Goal: Task Accomplishment & Management: Complete application form

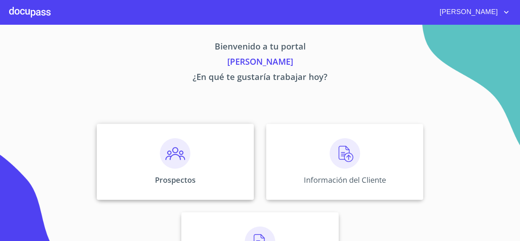
click at [174, 163] on img at bounding box center [175, 153] width 30 height 30
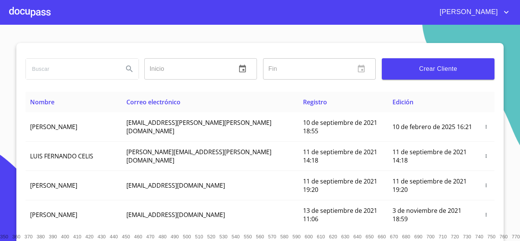
click at [49, 72] on input "search" at bounding box center [71, 69] width 91 height 21
type input "elionso"
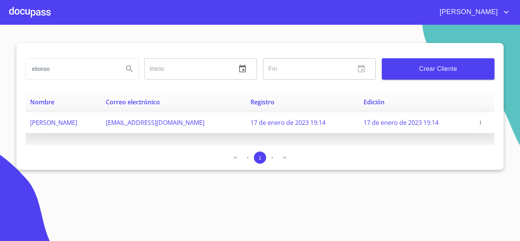
click at [480, 124] on icon "button" at bounding box center [480, 122] width 5 height 5
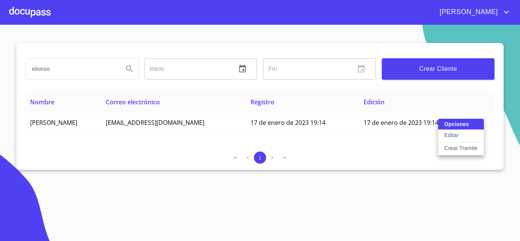
click at [461, 147] on p "Crear Tramite" at bounding box center [461, 148] width 34 height 8
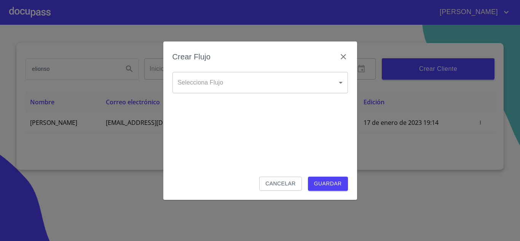
click at [206, 77] on body "[PERSON_NAME] ​ Fin ​ Crear Cliente Nombre Correo electrónico Registro Edición …" at bounding box center [260, 120] width 520 height 241
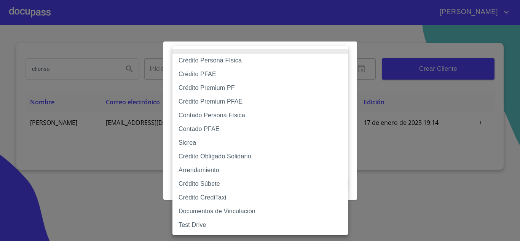
click at [207, 77] on li "Crédito PFAE" at bounding box center [261, 74] width 176 height 14
type input "60bfa0150d9865ccc24afd7c"
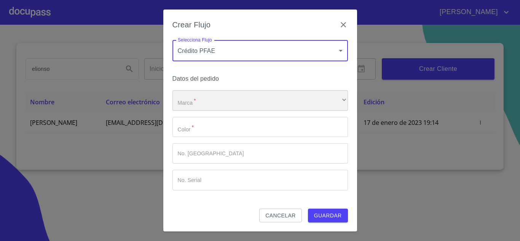
click at [192, 102] on div "​" at bounding box center [261, 100] width 176 height 21
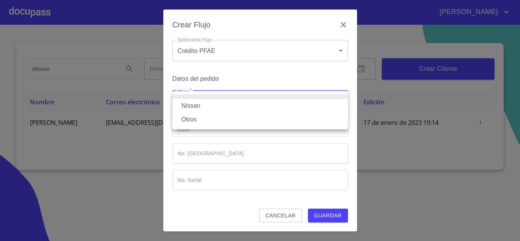
click at [192, 106] on li "Nissan" at bounding box center [261, 106] width 176 height 14
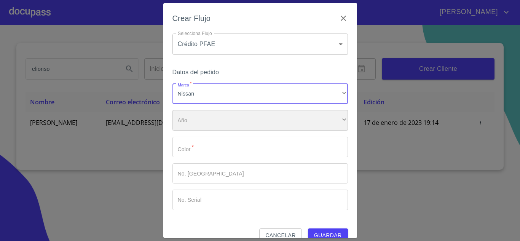
click at [189, 124] on div "​" at bounding box center [261, 120] width 176 height 21
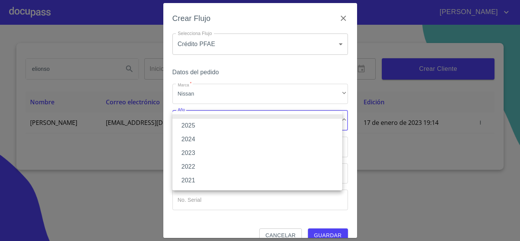
click at [193, 126] on li "2025" at bounding box center [258, 126] width 170 height 14
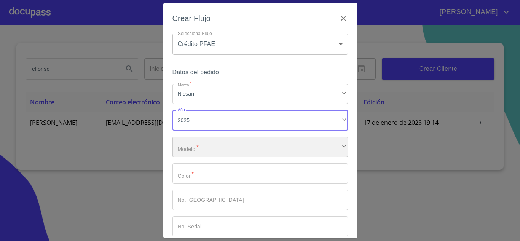
click at [188, 153] on div "​" at bounding box center [261, 147] width 176 height 21
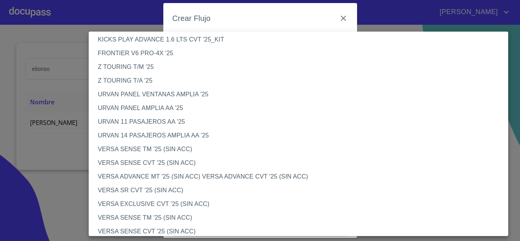
scroll to position [228, 0]
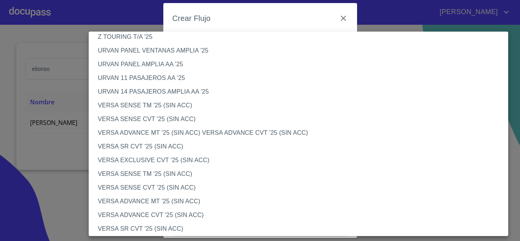
click at [131, 108] on li "VERSA SENSE TM '25 (SIN ACC)" at bounding box center [301, 106] width 425 height 14
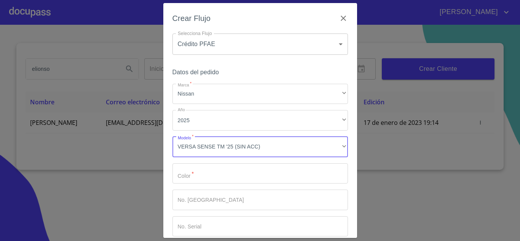
drag, startPoint x: 187, startPoint y: 175, endPoint x: 194, endPoint y: 180, distance: 9.3
click at [188, 176] on input "Marca   *" at bounding box center [261, 173] width 176 height 21
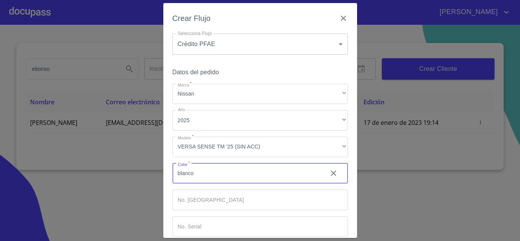
type input "blanco"
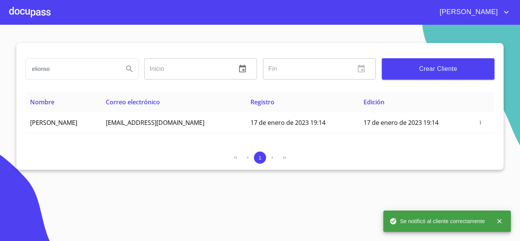
click at [28, 9] on div at bounding box center [30, 12] width 42 height 24
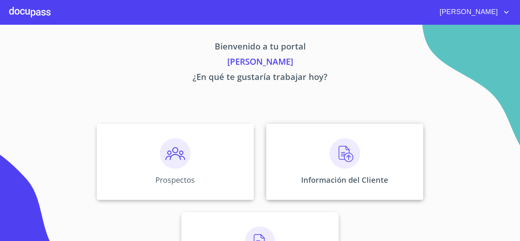
click at [359, 150] on div "Información del Cliente" at bounding box center [344, 162] width 157 height 76
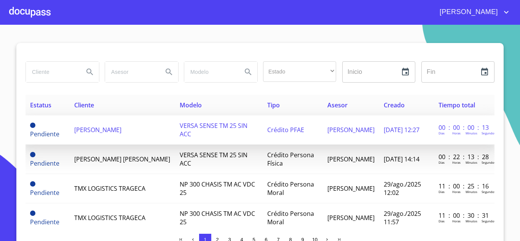
click at [121, 132] on span "[PERSON_NAME]" at bounding box center [97, 130] width 47 height 8
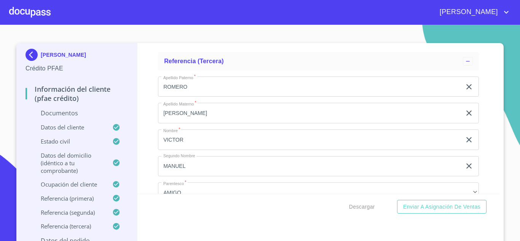
scroll to position [3337, 0]
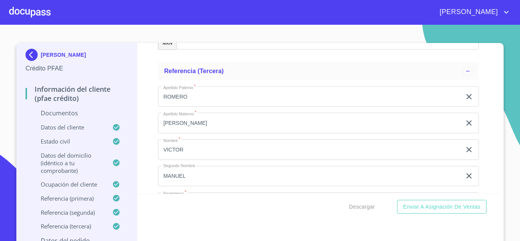
type input "A"
type input "v"
type input "[PERSON_NAME]"
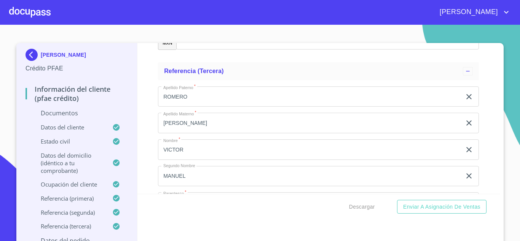
type input "S"
type input "DEL TORO"
type input "GAVILAN"
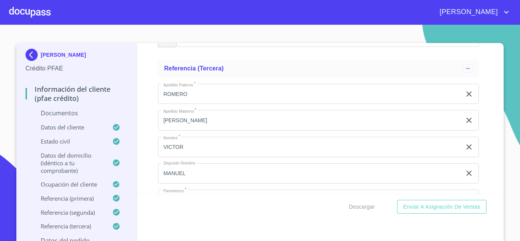
scroll to position [3432, 0]
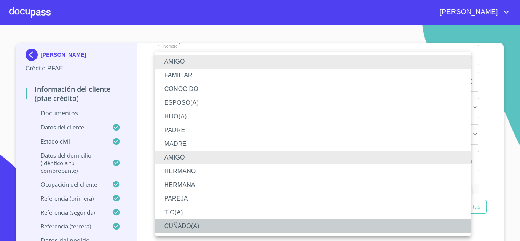
click at [177, 227] on li "CUÑADO(A)" at bounding box center [312, 226] width 315 height 14
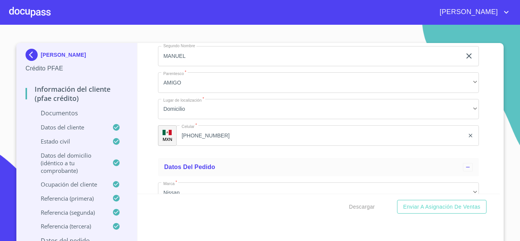
scroll to position [3470, 0]
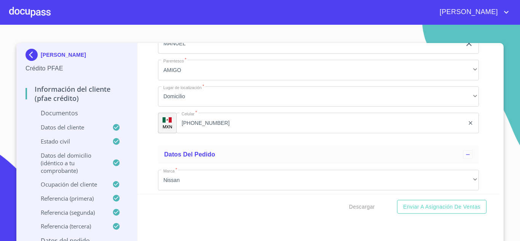
type input "3"
type input "[PHONE_NUMBER]"
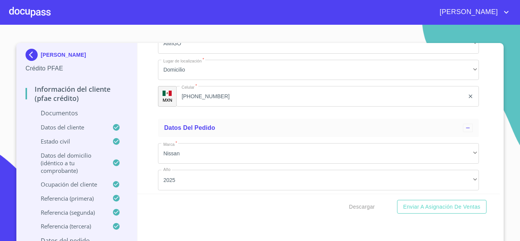
scroll to position [3508, 0]
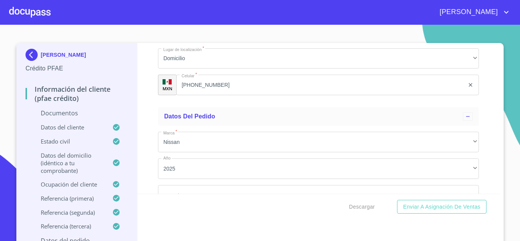
type input "R"
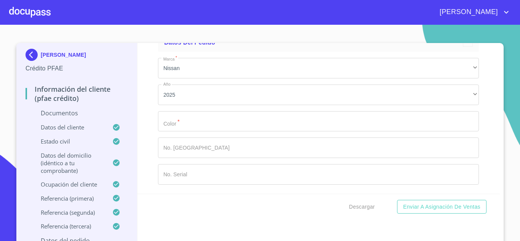
scroll to position [3660, 0]
drag, startPoint x: 200, startPoint y: 51, endPoint x: 110, endPoint y: 66, distance: 91.0
click at [111, 65] on div "[PERSON_NAME] Crédito PFAE Información del cliente (PFAE crédito) Documentos Da…" at bounding box center [258, 145] width 484 height 205
drag, startPoint x: 173, startPoint y: 66, endPoint x: 89, endPoint y: 80, distance: 84.5
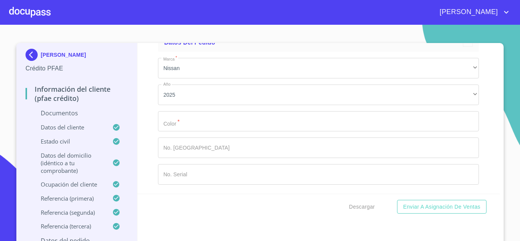
click at [96, 75] on div "[PERSON_NAME] Crédito PFAE Información del cliente (PFAE crédito) Documentos Da…" at bounding box center [258, 145] width 484 height 205
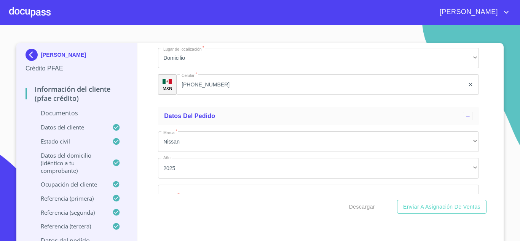
scroll to position [3508, 0]
type input "[PERSON_NAME]"
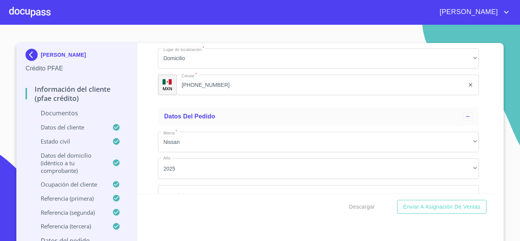
scroll to position [3595, 0]
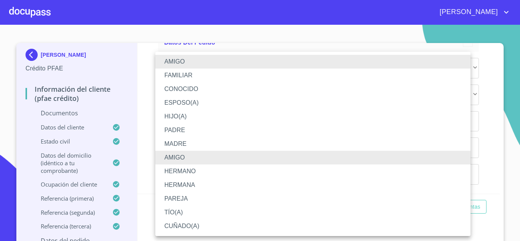
click at [169, 61] on li "AMIGO" at bounding box center [312, 62] width 315 height 14
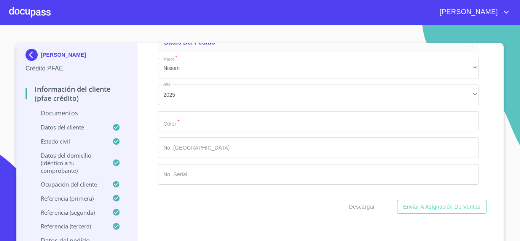
scroll to position [3633, 0]
click at [219, 21] on input "[PHONE_NUMBER]" at bounding box center [330, 11] width 269 height 21
type input "3"
type input "[PHONE_NUMBER]"
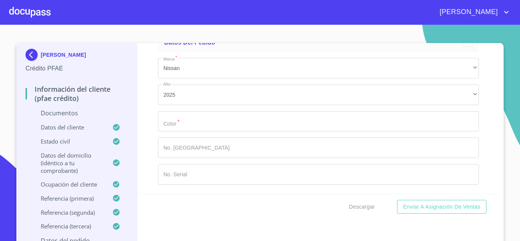
click at [179, 122] on input "Documento de identificación.   *" at bounding box center [318, 121] width 321 height 21
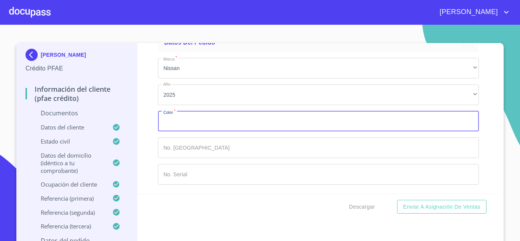
click at [173, 117] on input "Documento de identificación.   *" at bounding box center [318, 121] width 321 height 21
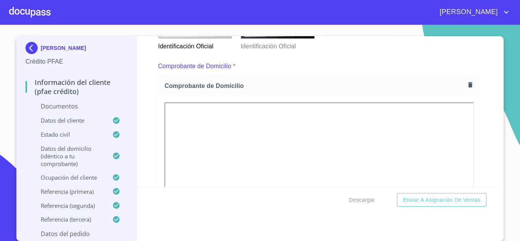
scroll to position [267, 0]
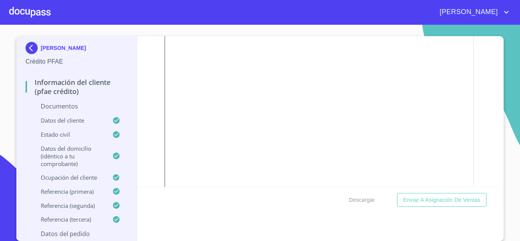
type input "BLANCO"
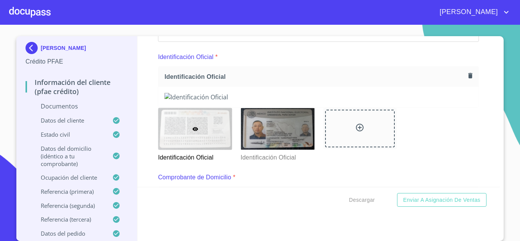
scroll to position [76, 0]
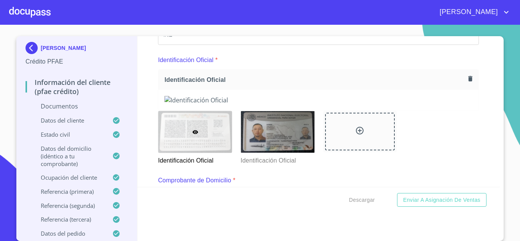
click at [467, 78] on icon "button" at bounding box center [470, 78] width 7 height 7
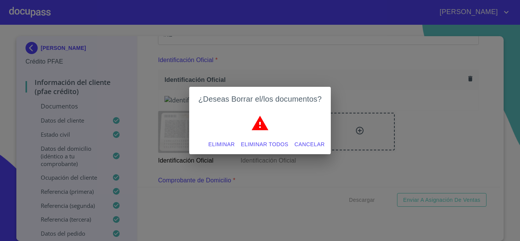
click at [210, 144] on span "Eliminar" at bounding box center [221, 145] width 26 height 10
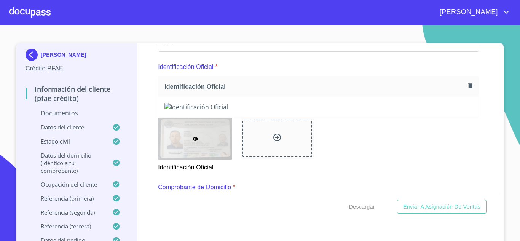
click at [468, 85] on icon "button" at bounding box center [470, 85] width 4 height 5
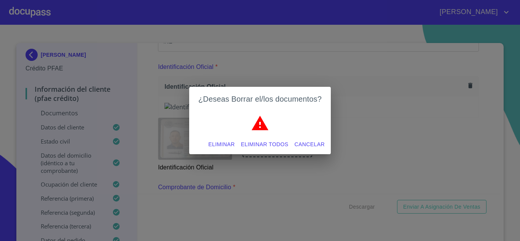
drag, startPoint x: 228, startPoint y: 143, endPoint x: 233, endPoint y: 139, distance: 6.6
click at [228, 144] on span "Eliminar" at bounding box center [221, 145] width 26 height 10
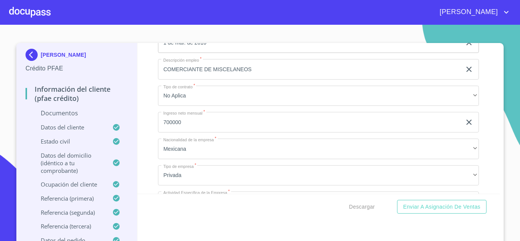
scroll to position [2670, 0]
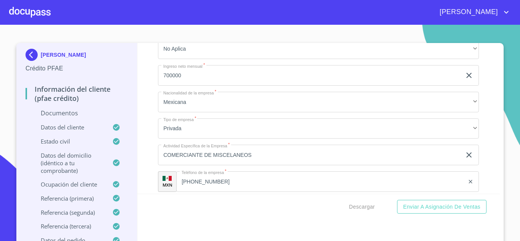
drag, startPoint x: 169, startPoint y: 83, endPoint x: 185, endPoint y: 85, distance: 16.1
click at [171, 83] on input "700000" at bounding box center [310, 75] width 304 height 21
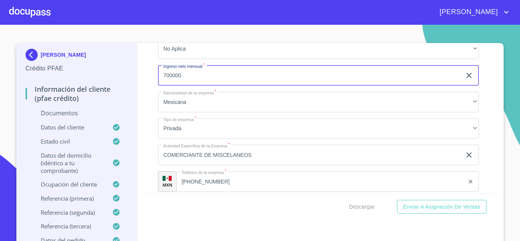
click at [220, 86] on input "700000" at bounding box center [310, 75] width 304 height 21
type input "70000"
click at [142, 99] on div "Información del cliente (PFAE crédito) Documentos Documento de identificación. …" at bounding box center [318, 118] width 363 height 151
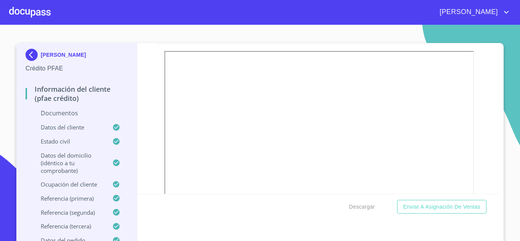
scroll to position [423, 0]
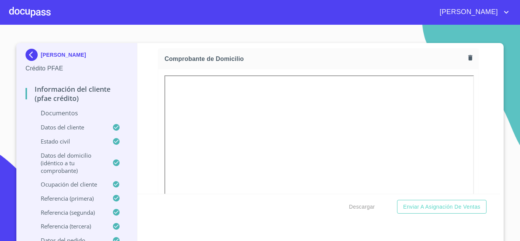
click at [468, 59] on icon "button" at bounding box center [470, 57] width 4 height 5
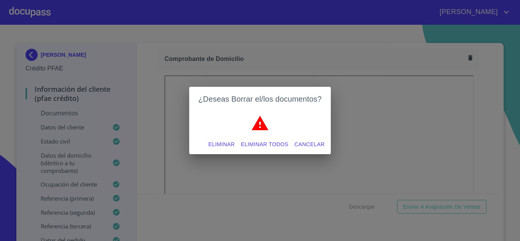
click at [217, 148] on span "Eliminar" at bounding box center [221, 145] width 26 height 10
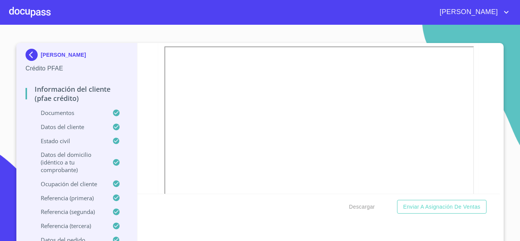
scroll to position [2062, 0]
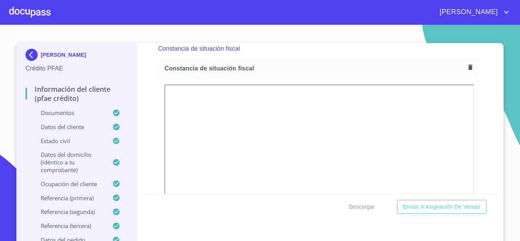
click at [468, 70] on icon "button" at bounding box center [470, 66] width 4 height 5
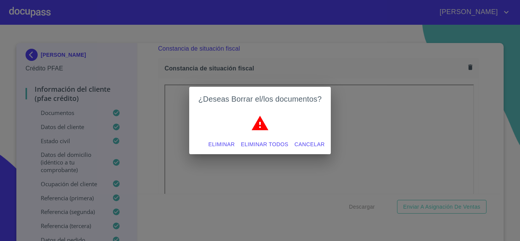
click at [220, 146] on span "Eliminar" at bounding box center [221, 145] width 26 height 10
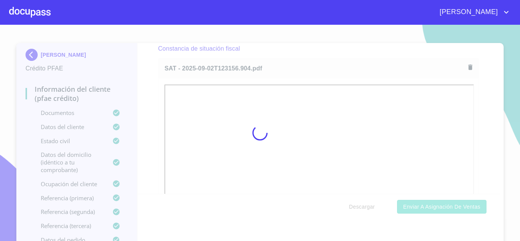
click at [436, 207] on span "Enviar a Asignación de Ventas" at bounding box center [441, 207] width 77 height 10
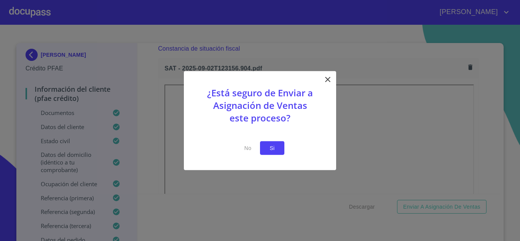
click at [272, 151] on span "Si" at bounding box center [272, 148] width 12 height 10
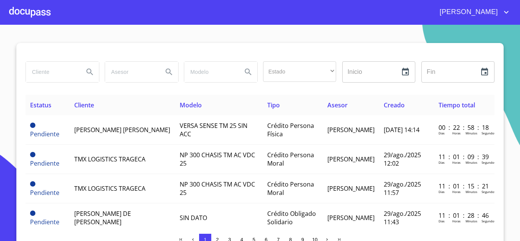
click at [35, 12] on div at bounding box center [30, 12] width 42 height 24
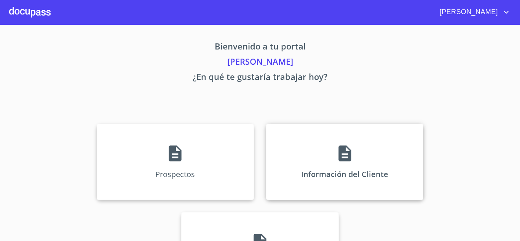
click at [320, 161] on div "Información del Cliente" at bounding box center [344, 162] width 157 height 76
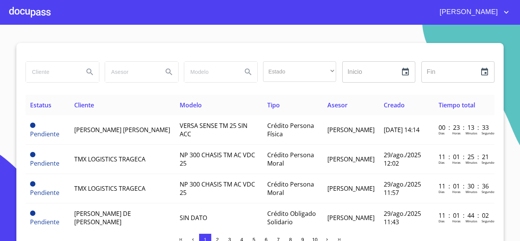
click at [48, 73] on input "search" at bounding box center [52, 72] width 52 height 21
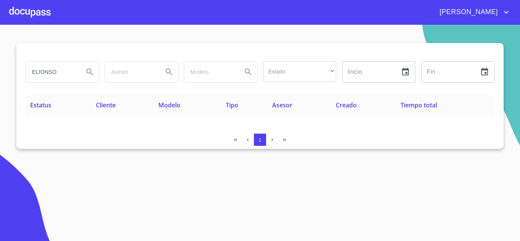
type input "ELIONSO"
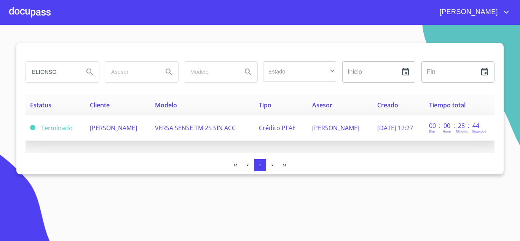
click at [118, 128] on span "[PERSON_NAME]" at bounding box center [113, 128] width 47 height 8
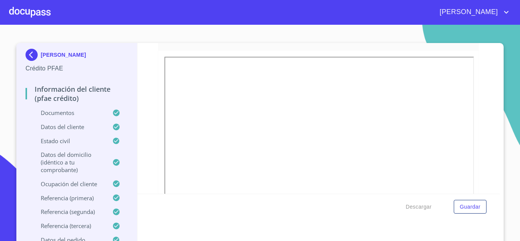
scroll to position [152, 0]
click at [420, 207] on span "Descargar" at bounding box center [419, 207] width 26 height 10
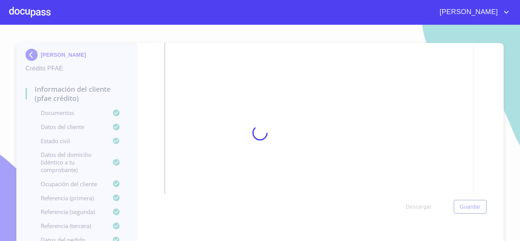
click at [498, 145] on div at bounding box center [260, 133] width 520 height 216
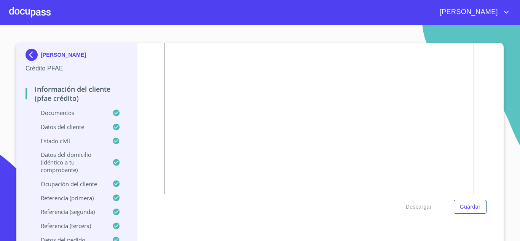
click at [19, 15] on div at bounding box center [30, 12] width 42 height 24
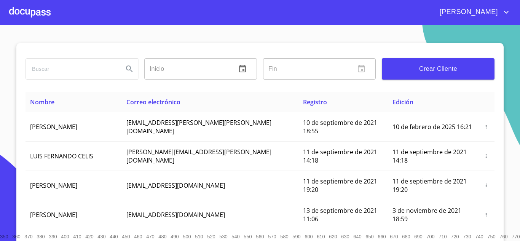
click at [419, 67] on span "Crear Cliente" at bounding box center [438, 69] width 101 height 11
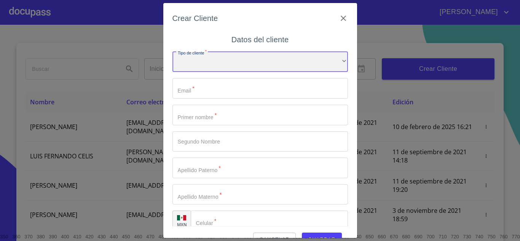
click at [206, 59] on div "​" at bounding box center [261, 62] width 176 height 21
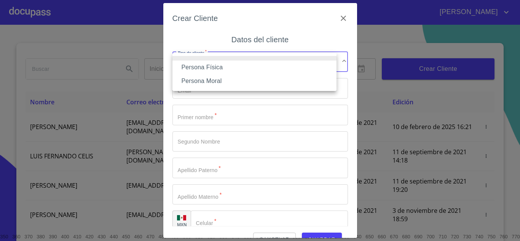
drag, startPoint x: 73, startPoint y: 39, endPoint x: 39, endPoint y: 21, distance: 38.7
click at [73, 39] on div at bounding box center [260, 120] width 520 height 241
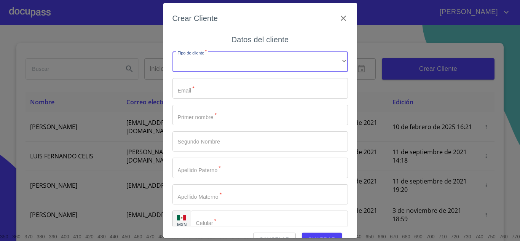
click at [27, 13] on div "Crear Cliente Datos del cliente Tipo de cliente   * ​ ​ Email   * ​ Primer nomb…" at bounding box center [260, 120] width 520 height 241
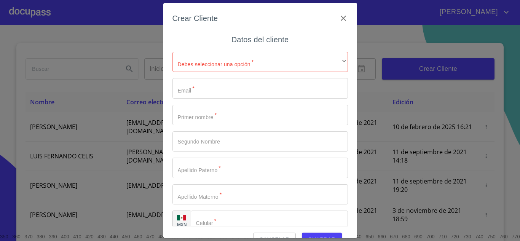
drag, startPoint x: 32, startPoint y: 8, endPoint x: 45, endPoint y: 14, distance: 14.3
click at [32, 8] on div "Crear Cliente Datos del cliente [PERSON_NAME] seleccionar una opción   * ​ ​ Em…" at bounding box center [260, 120] width 520 height 241
click at [341, 19] on icon "button" at bounding box center [343, 18] width 5 height 5
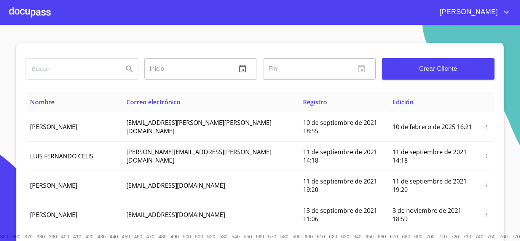
click at [37, 14] on div at bounding box center [30, 12] width 42 height 24
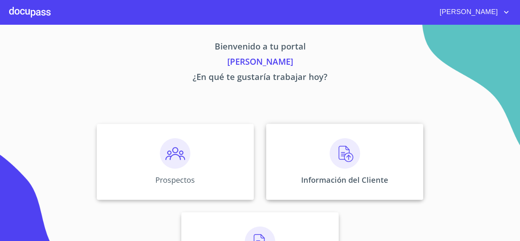
click at [341, 160] on img at bounding box center [345, 153] width 30 height 30
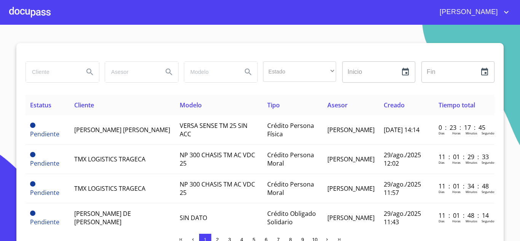
click at [48, 69] on input "search" at bounding box center [52, 72] width 52 height 21
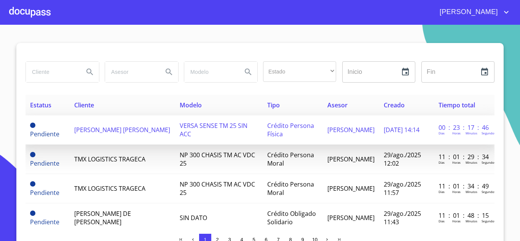
click at [96, 127] on span "[PERSON_NAME] [PERSON_NAME]" at bounding box center [122, 130] width 96 height 8
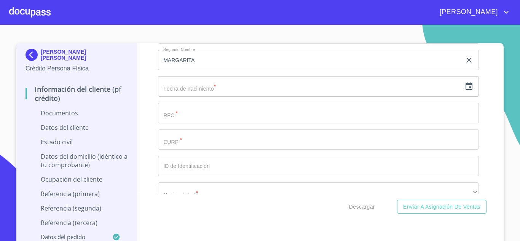
scroll to position [1194, 0]
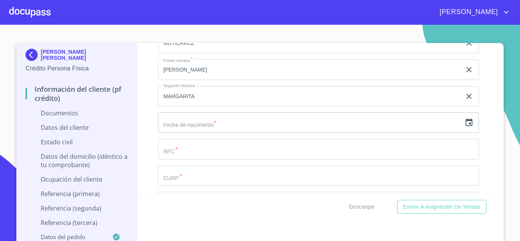
click at [465, 126] on icon "button" at bounding box center [469, 122] width 9 height 9
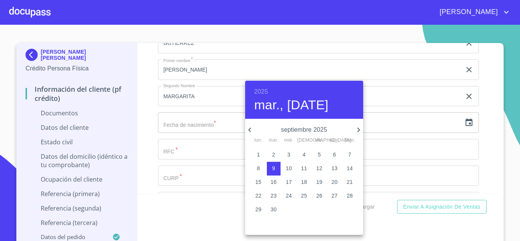
click at [262, 92] on h6 "2025" at bounding box center [261, 91] width 14 height 11
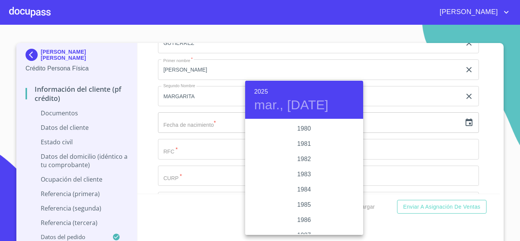
scroll to position [830, 0]
click at [306, 163] on div "1982" at bounding box center [304, 165] width 118 height 15
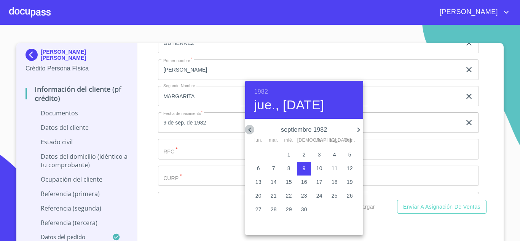
click at [250, 131] on icon "button" at bounding box center [249, 130] width 3 height 5
click at [289, 181] on p "14" at bounding box center [289, 182] width 6 height 8
type input "14 de [DATE]. de 1982"
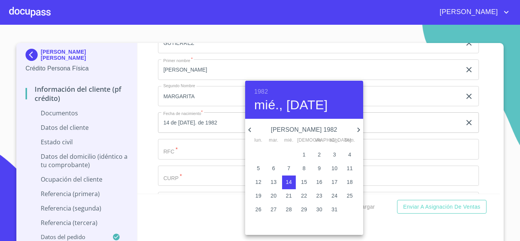
click at [184, 155] on div at bounding box center [260, 120] width 520 height 241
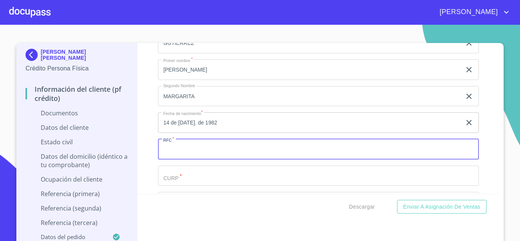
click at [184, 152] on input "Documento de identificación.   *" at bounding box center [318, 149] width 321 height 21
type input "DIGN820714S72"
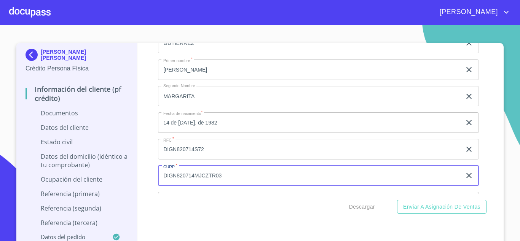
type input "DIGN820714MJCZTR03"
click at [241, 146] on input "DIGN820714S72" at bounding box center [310, 149] width 304 height 21
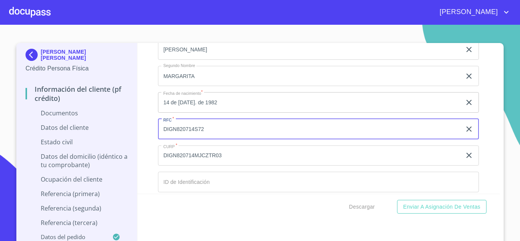
scroll to position [1232, 0]
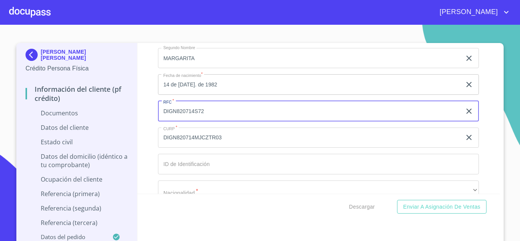
click at [177, 168] on input "Documento de identificación.   *" at bounding box center [318, 164] width 321 height 21
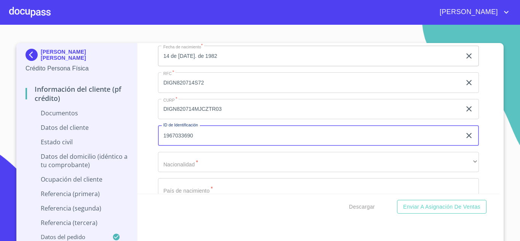
scroll to position [1308, 0]
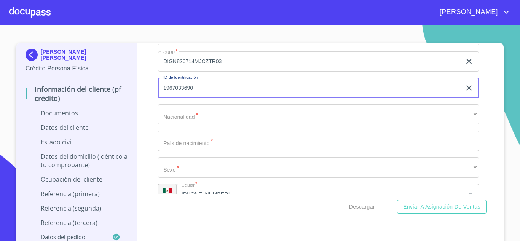
type input "1967033690"
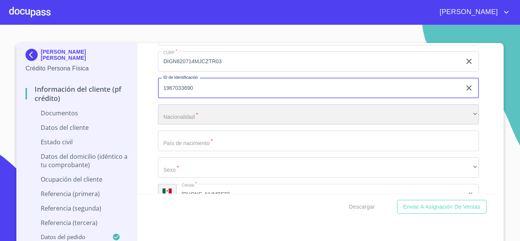
click at [177, 111] on div "​" at bounding box center [318, 114] width 321 height 21
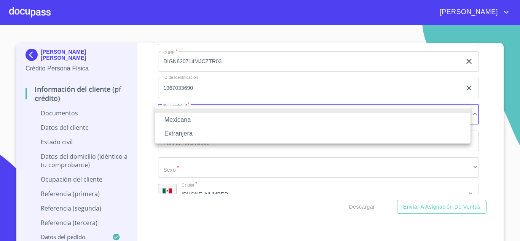
click at [183, 117] on li "Mexicana" at bounding box center [312, 120] width 315 height 14
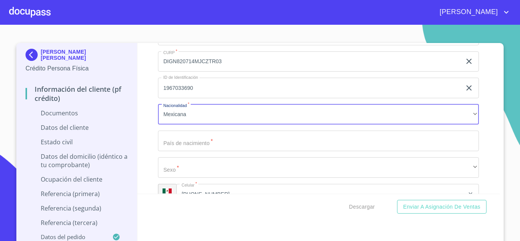
click at [184, 142] on input "Documento de identificación.   *" at bounding box center [318, 141] width 321 height 21
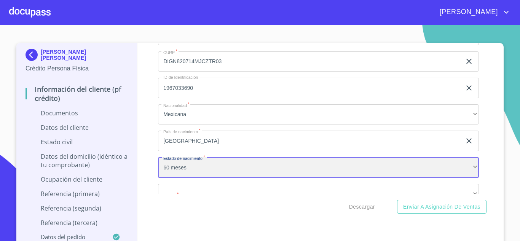
click at [191, 174] on div "60 meses" at bounding box center [318, 167] width 321 height 21
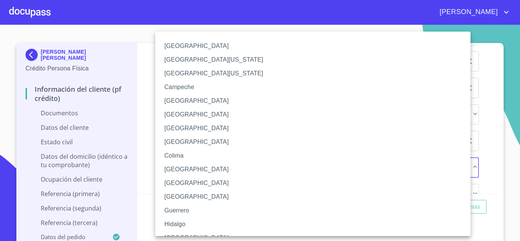
click at [181, 233] on li "[GEOGRAPHIC_DATA]" at bounding box center [315, 238] width 321 height 14
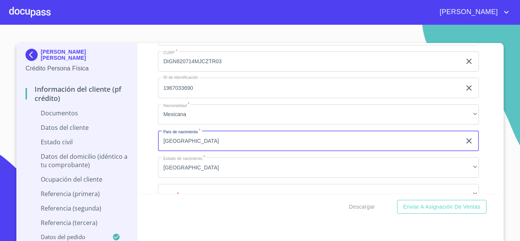
click at [130, 152] on div "[PERSON_NAME] [PERSON_NAME] Crédito Persona Física Información del cliente (PF …" at bounding box center [258, 145] width 484 height 204
type input "[GEOGRAPHIC_DATA]"
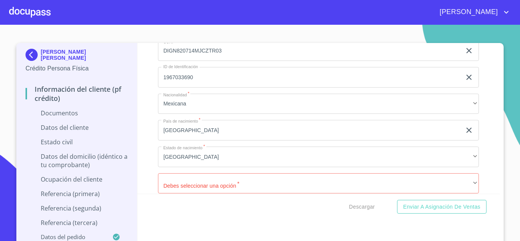
scroll to position [1411, 0]
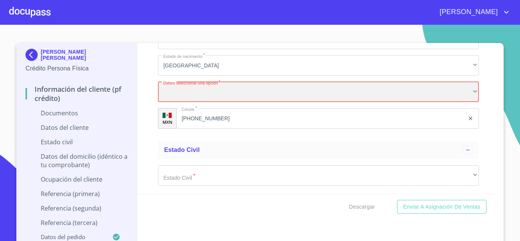
click at [168, 95] on div "​" at bounding box center [318, 92] width 321 height 21
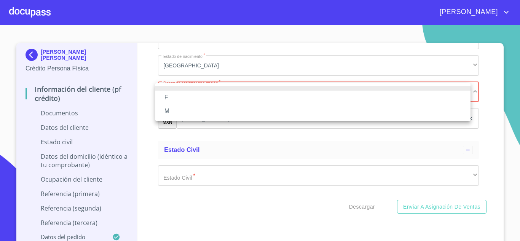
click at [171, 97] on li "F" at bounding box center [312, 98] width 315 height 14
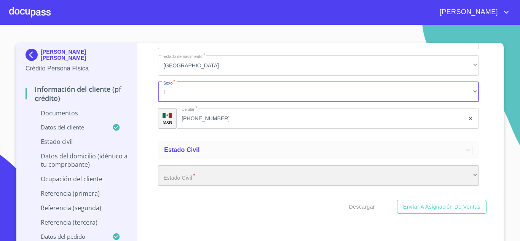
click at [177, 177] on div "​" at bounding box center [318, 175] width 321 height 21
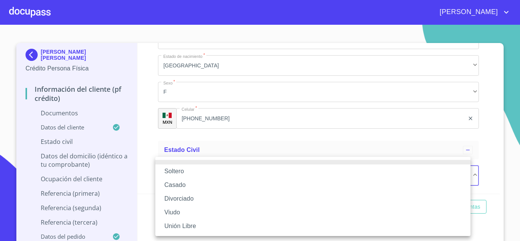
click at [182, 169] on li "Soltero" at bounding box center [312, 172] width 315 height 14
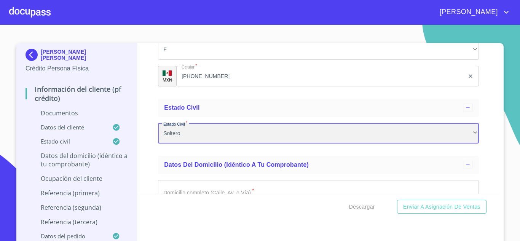
scroll to position [1487, 0]
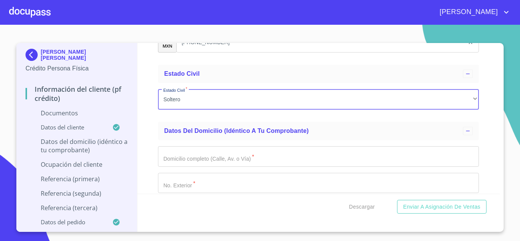
click at [184, 153] on input "Documento de identificación.   *" at bounding box center [318, 156] width 321 height 21
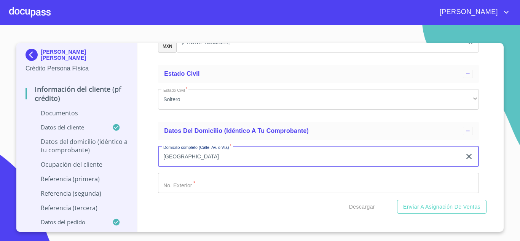
type input "[GEOGRAPHIC_DATA]"
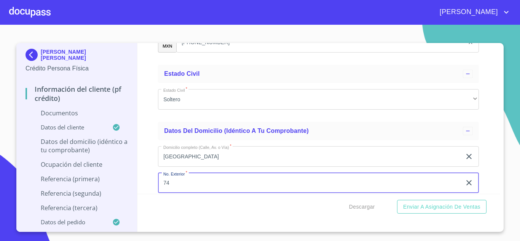
type input "74"
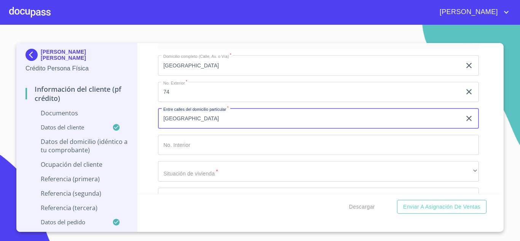
click at [205, 118] on input "[GEOGRAPHIC_DATA]" at bounding box center [310, 118] width 304 height 21
type input "[PERSON_NAME] [PERSON_NAME][GEOGRAPHIC_DATA]"
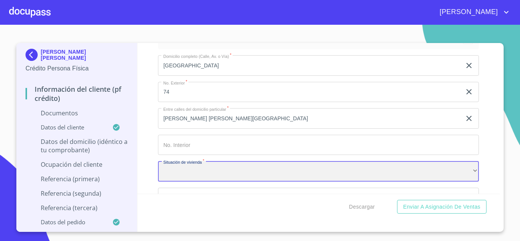
click at [208, 173] on div "​" at bounding box center [318, 171] width 321 height 21
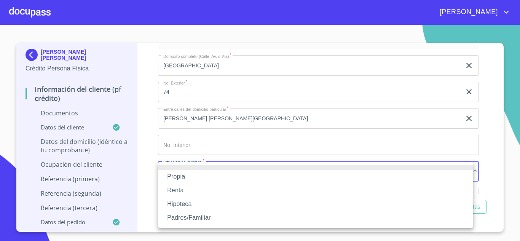
click at [180, 175] on li "Propia" at bounding box center [315, 177] width 315 height 14
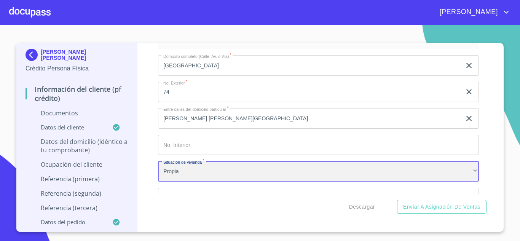
scroll to position [1616, 0]
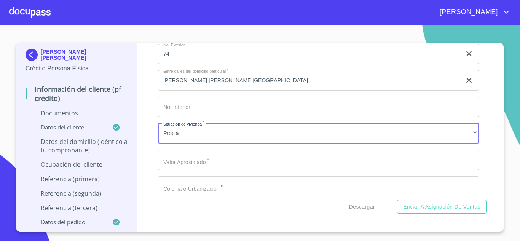
click at [188, 161] on input "Documento de identificación.   *" at bounding box center [318, 160] width 321 height 21
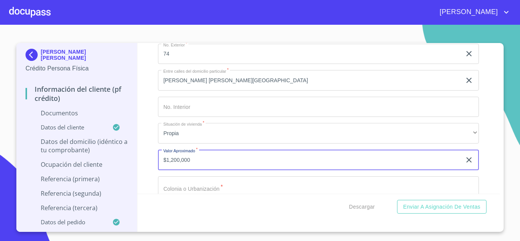
type input "$1,200,000"
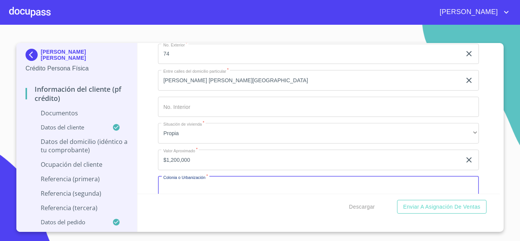
scroll to position [1619, 0]
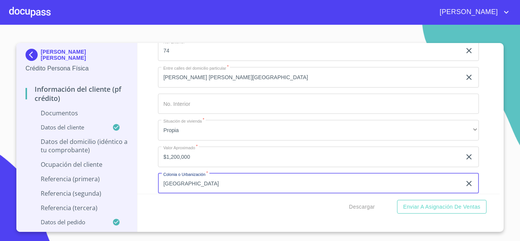
type input "[GEOGRAPHIC_DATA]"
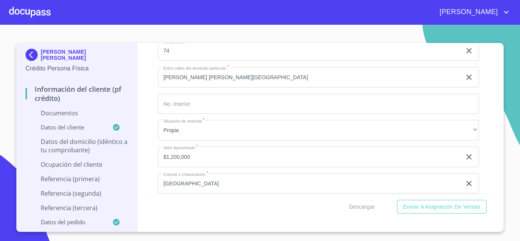
scroll to position [1710, 0]
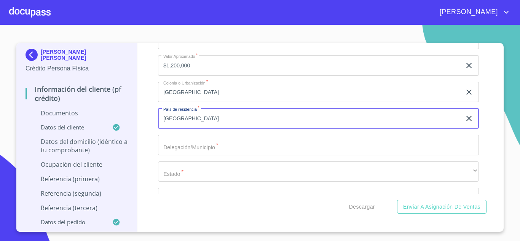
type input "[GEOGRAPHIC_DATA]"
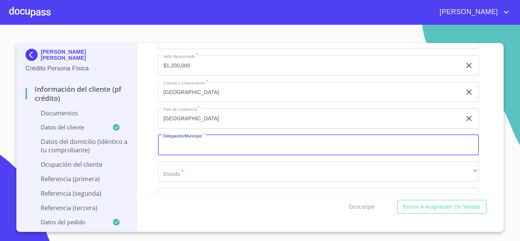
click at [177, 144] on input "Documento de identificación.   *" at bounding box center [318, 145] width 321 height 21
type input "TLAJOMULCO DE ZUÑIGA"
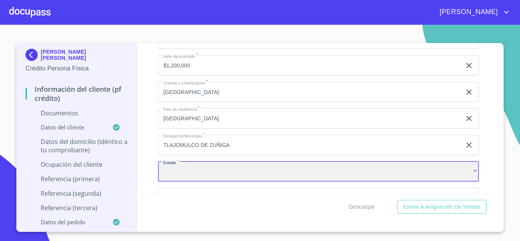
click at [174, 176] on div "​" at bounding box center [318, 171] width 321 height 21
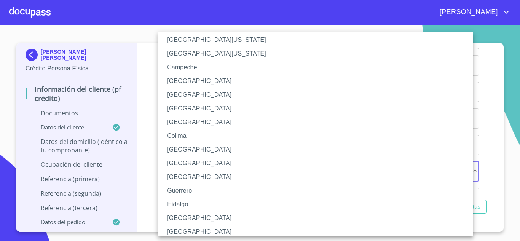
scroll to position [38, 0]
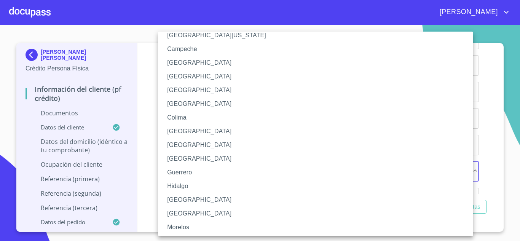
click at [178, 201] on li "[GEOGRAPHIC_DATA]" at bounding box center [318, 200] width 321 height 14
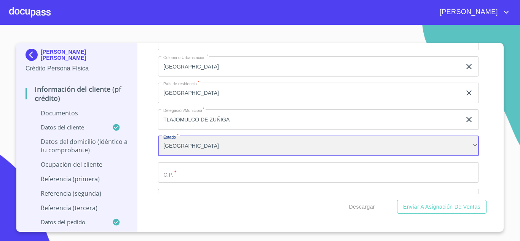
scroll to position [1748, 0]
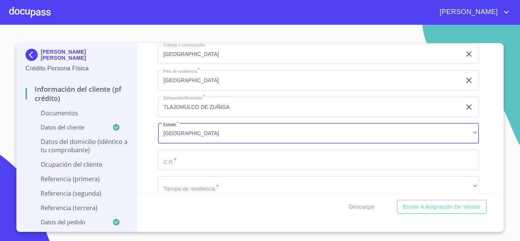
click at [183, 159] on input "Documento de identificación.   *" at bounding box center [318, 160] width 321 height 21
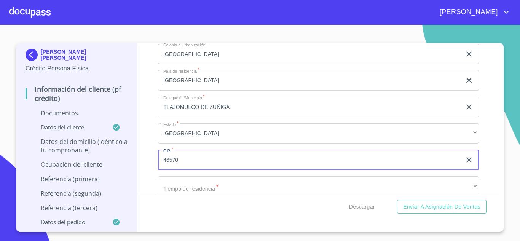
type input "46570"
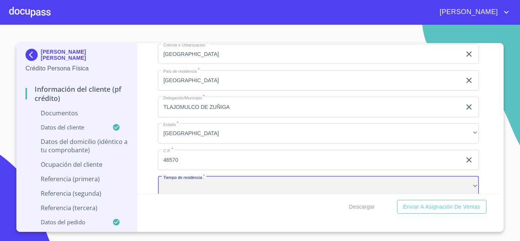
scroll to position [1751, 0]
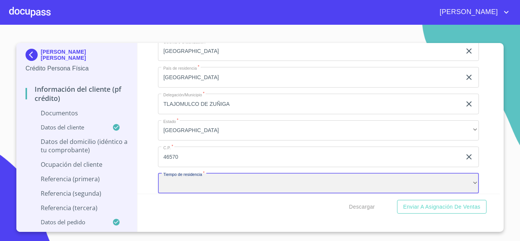
click at [182, 183] on div "​" at bounding box center [318, 183] width 321 height 21
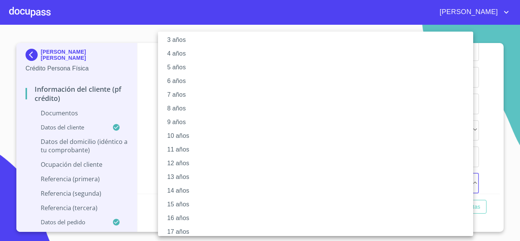
scroll to position [76, 0]
drag, startPoint x: 182, startPoint y: 176, endPoint x: 194, endPoint y: 177, distance: 12.3
click at [182, 176] on li "15 años" at bounding box center [318, 176] width 321 height 14
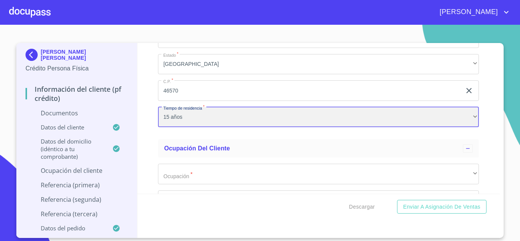
scroll to position [1866, 0]
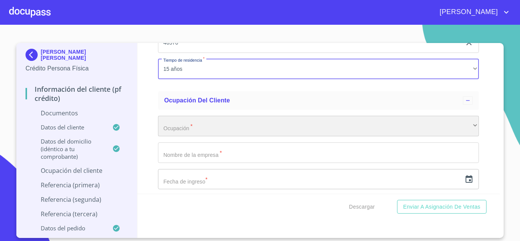
click at [185, 130] on div "​" at bounding box center [318, 126] width 321 height 21
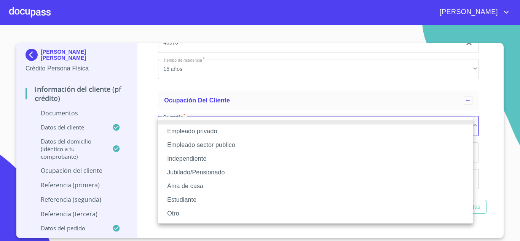
click at [183, 158] on li "Independiente" at bounding box center [315, 159] width 315 height 14
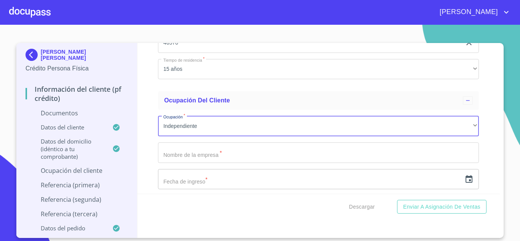
click at [185, 157] on input "Documento de identificación.   *" at bounding box center [318, 152] width 321 height 21
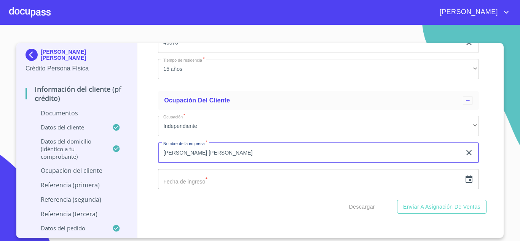
type input "[PERSON_NAME] [PERSON_NAME]"
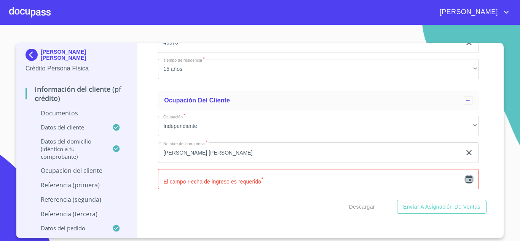
click at [465, 181] on icon "button" at bounding box center [469, 179] width 9 height 9
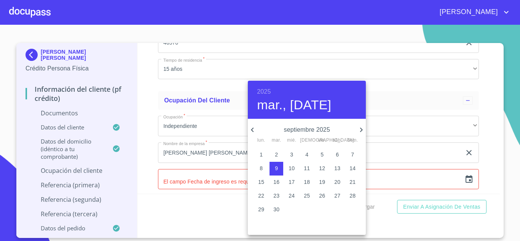
click at [262, 91] on h6 "2025" at bounding box center [264, 91] width 14 height 11
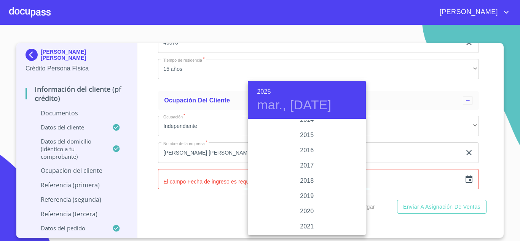
scroll to position [1439, 0]
click at [306, 149] on div "2021" at bounding box center [307, 150] width 118 height 15
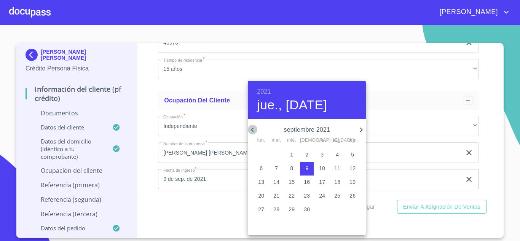
click at [252, 129] on icon "button" at bounding box center [252, 130] width 3 height 5
click at [252, 128] on icon "button" at bounding box center [252, 130] width 3 height 5
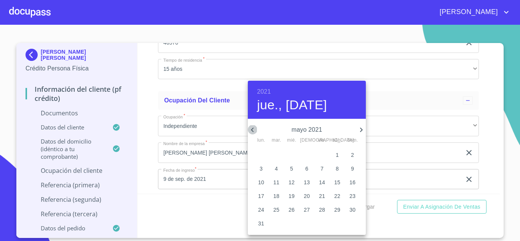
click at [252, 128] on icon "button" at bounding box center [252, 130] width 3 height 5
click at [253, 128] on icon "button" at bounding box center [252, 130] width 3 height 5
click at [324, 155] on p "1" at bounding box center [322, 155] width 3 height 8
type input "1 de ene. de 2021"
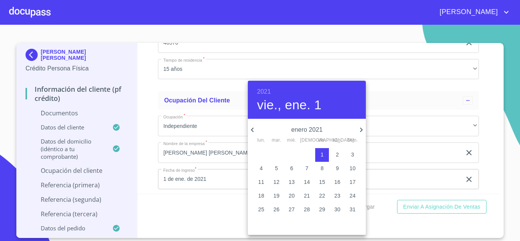
click at [224, 177] on div at bounding box center [260, 120] width 520 height 241
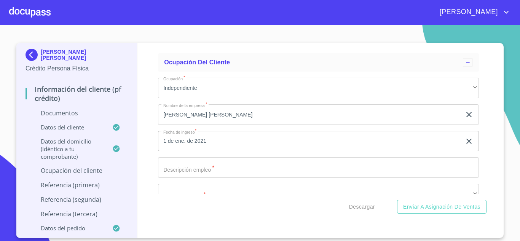
scroll to position [1942, 0]
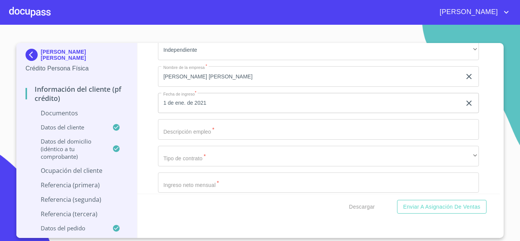
click at [182, 133] on input "Documento de identificación.   *" at bounding box center [318, 129] width 321 height 21
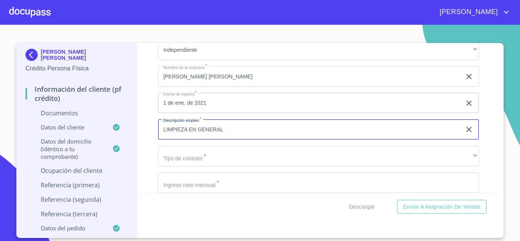
type input "LIMPIEZA EN GENERAL"
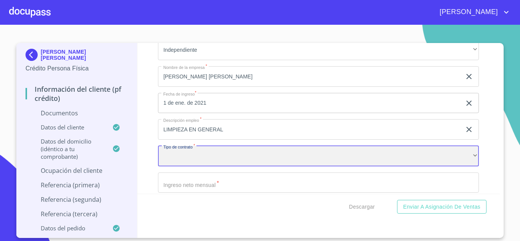
click at [209, 151] on div "​" at bounding box center [318, 156] width 321 height 21
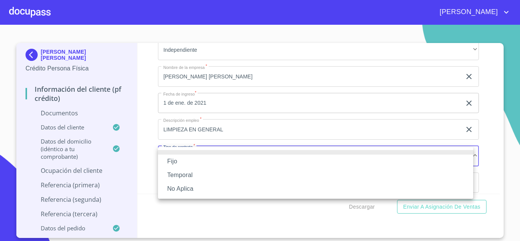
click at [181, 162] on li "Fijo" at bounding box center [315, 162] width 315 height 14
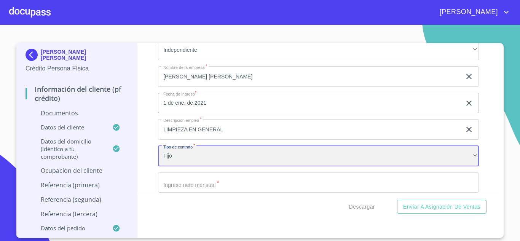
click at [184, 163] on div "Fijo" at bounding box center [318, 156] width 321 height 21
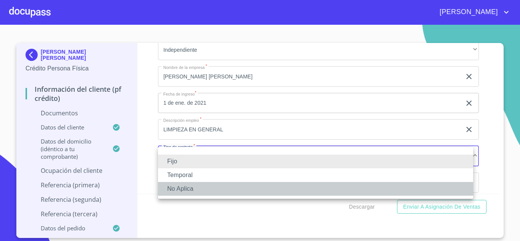
click at [179, 188] on li "No Aplica" at bounding box center [315, 189] width 315 height 14
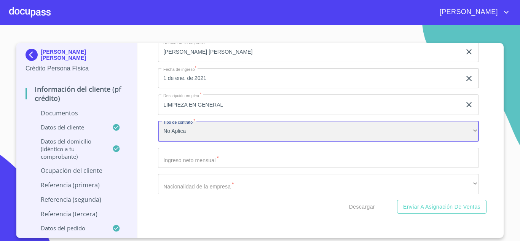
scroll to position [1980, 0]
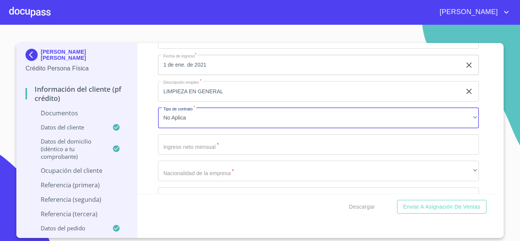
click at [179, 149] on input "Documento de identificación.   *" at bounding box center [318, 144] width 321 height 21
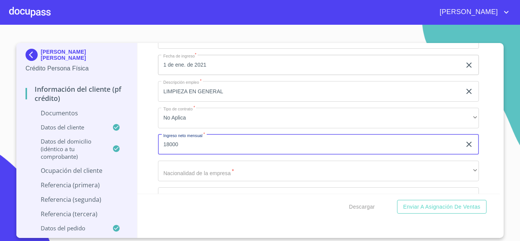
type input "18000"
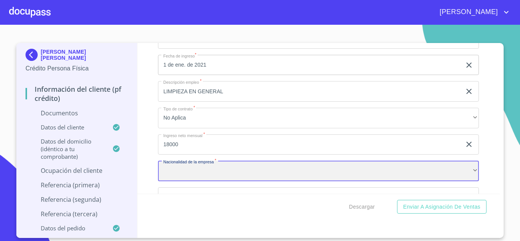
click at [188, 169] on div "​" at bounding box center [318, 171] width 321 height 21
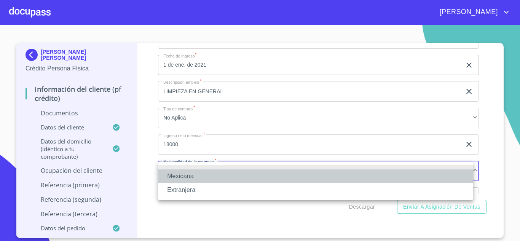
click at [186, 178] on li "Mexicana" at bounding box center [315, 176] width 315 height 14
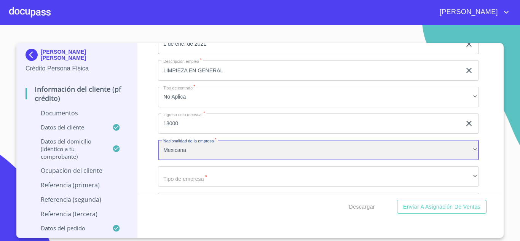
scroll to position [2018, 0]
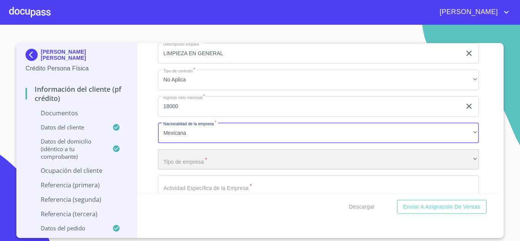
click at [179, 165] on div "​" at bounding box center [318, 159] width 321 height 21
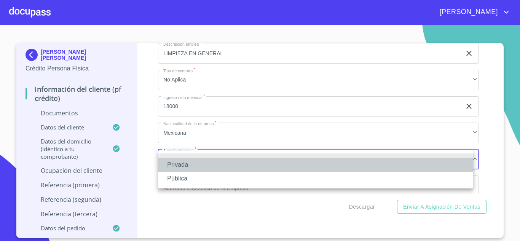
drag, startPoint x: 176, startPoint y: 165, endPoint x: 195, endPoint y: 147, distance: 26.1
click at [181, 165] on li "Privada" at bounding box center [315, 165] width 315 height 14
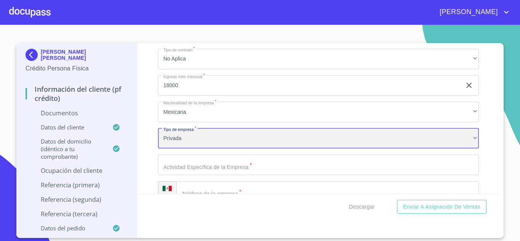
scroll to position [2056, 0]
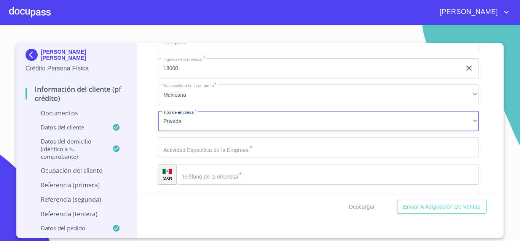
click at [184, 148] on input "Documento de identificación.   *" at bounding box center [318, 147] width 321 height 21
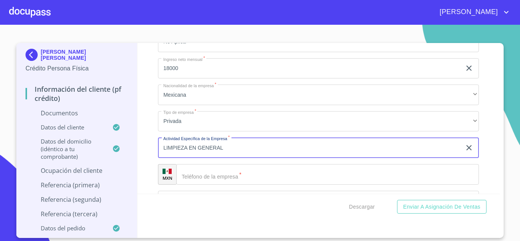
type input "LIMPIEZA EN GENERAL"
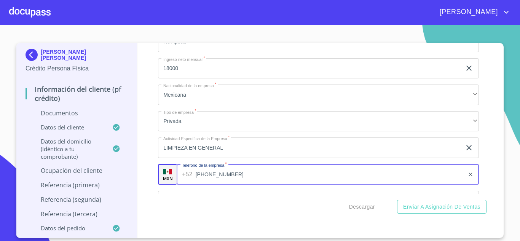
type input "[PHONE_NUMBER]"
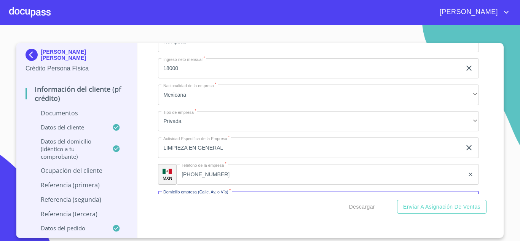
scroll to position [2074, 0]
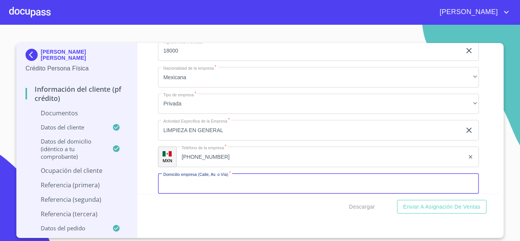
click at [183, 183] on input "Documento de identificación.   *" at bounding box center [318, 183] width 321 height 21
type input "SAN [PERSON_NAME]"
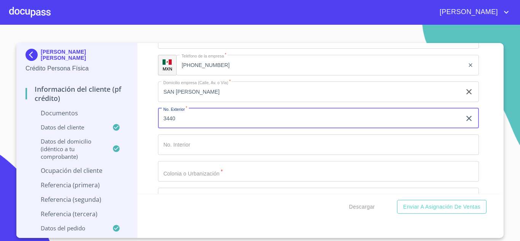
type input "3440"
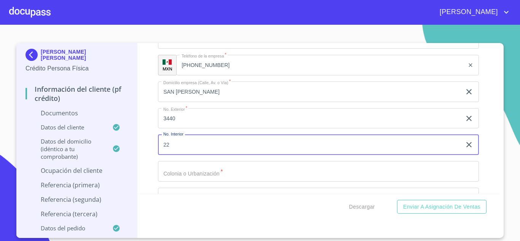
type input "22"
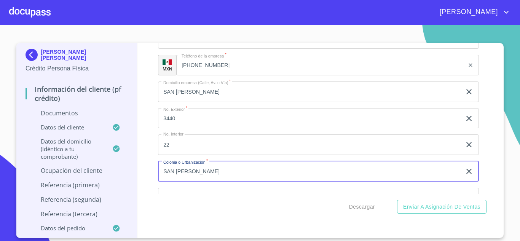
type input "SAN [PERSON_NAME]"
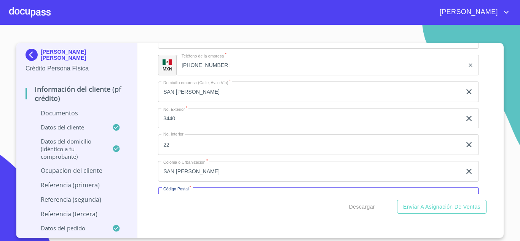
scroll to position [2180, 0]
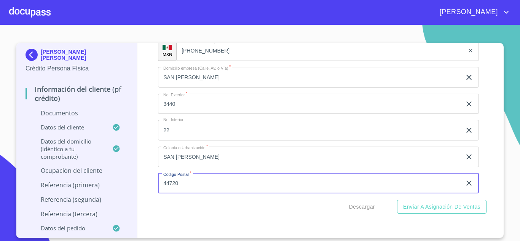
type input "44720"
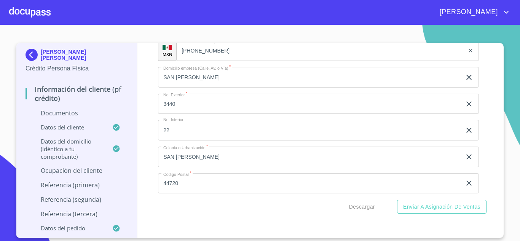
scroll to position [2271, 0]
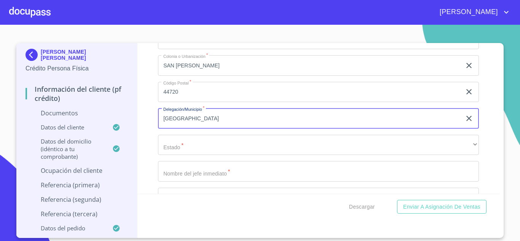
type input "[GEOGRAPHIC_DATA]"
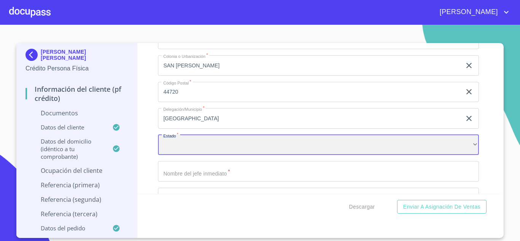
click at [167, 145] on div "​" at bounding box center [318, 145] width 321 height 21
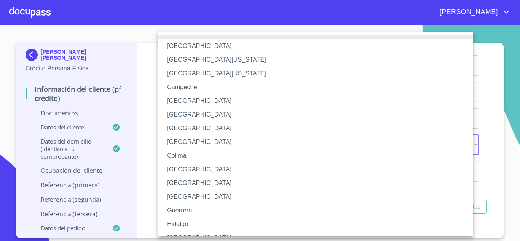
click at [182, 233] on li "[GEOGRAPHIC_DATA]" at bounding box center [318, 238] width 321 height 14
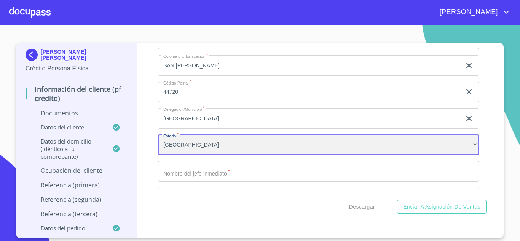
scroll to position [2309, 0]
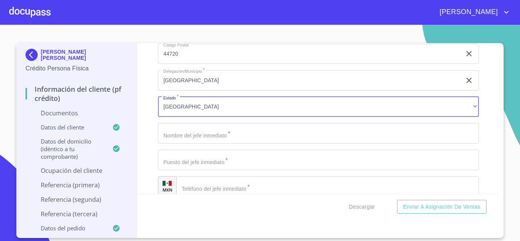
click at [181, 138] on input "Documento de identificación.   *" at bounding box center [318, 133] width 321 height 21
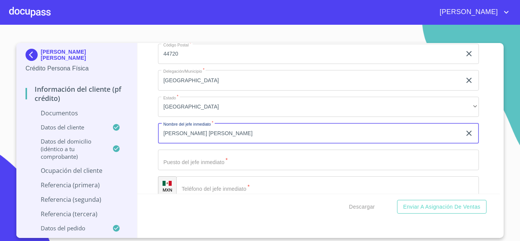
type input "[PERSON_NAME] [PERSON_NAME]"
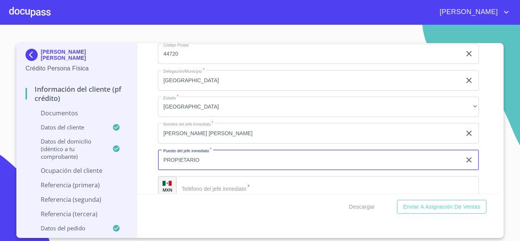
type input "PROPIETARIO"
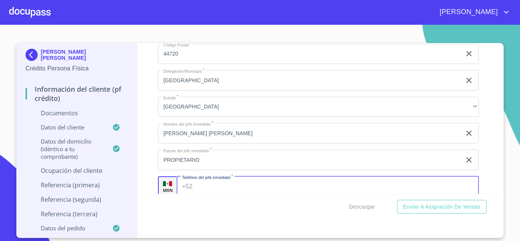
scroll to position [2312, 0]
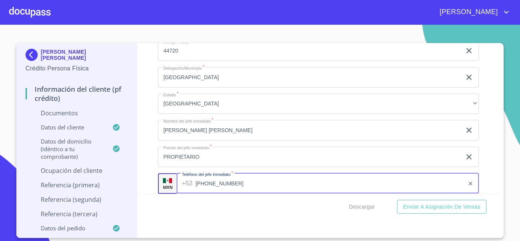
type input "[PHONE_NUMBER]"
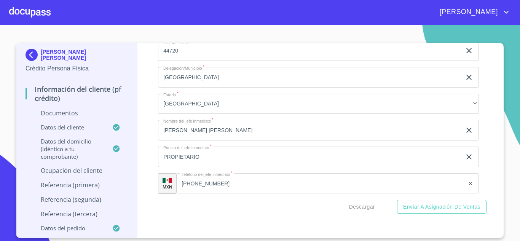
scroll to position [2404, 0]
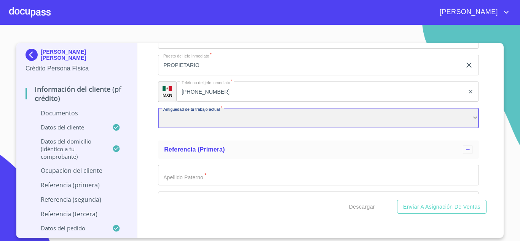
click at [195, 123] on div "​" at bounding box center [318, 118] width 321 height 21
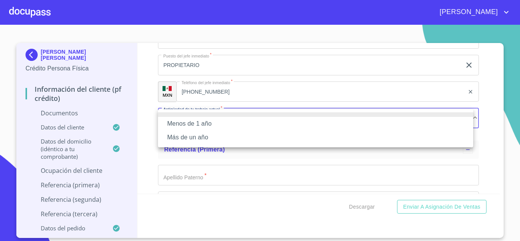
drag, startPoint x: 189, startPoint y: 140, endPoint x: 193, endPoint y: 137, distance: 5.1
click at [189, 140] on li "Más de un año" at bounding box center [315, 138] width 315 height 14
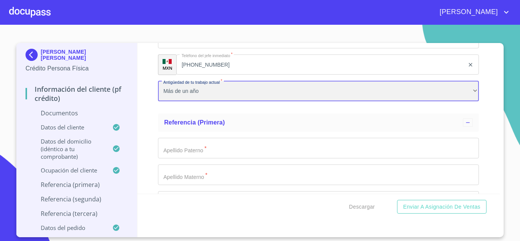
scroll to position [2442, 0]
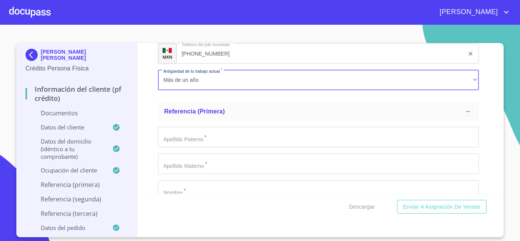
click at [182, 138] on input "Documento de identificación.   *" at bounding box center [318, 137] width 321 height 21
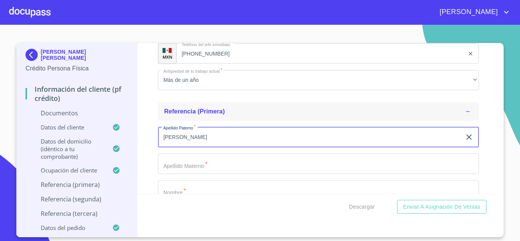
type input "[PERSON_NAME]"
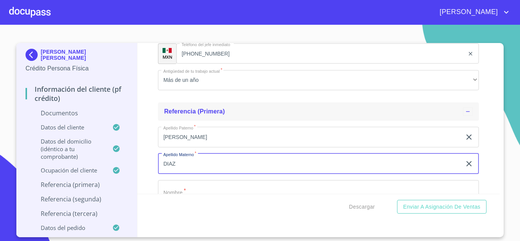
type input "DIAZ"
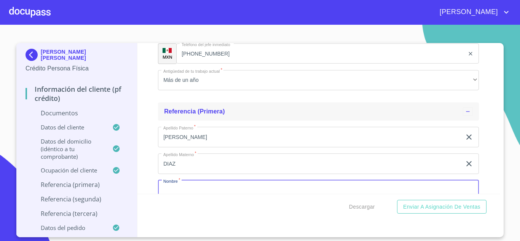
scroll to position [2449, 0]
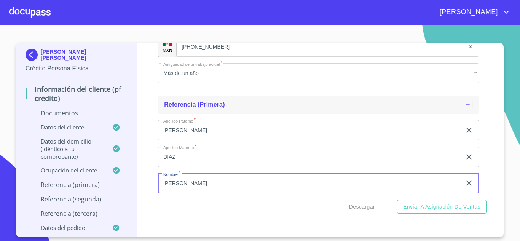
type input "[PERSON_NAME]"
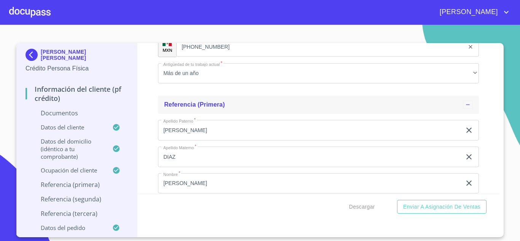
scroll to position [2540, 0]
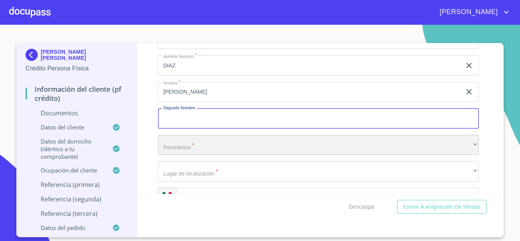
click at [179, 140] on div "​" at bounding box center [318, 145] width 321 height 21
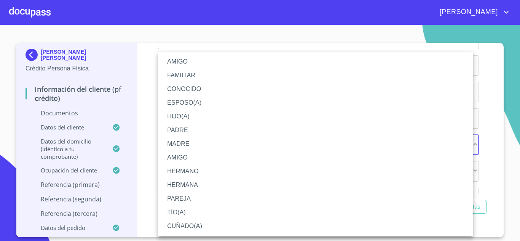
click at [180, 119] on li "HIJO(A)" at bounding box center [315, 117] width 315 height 14
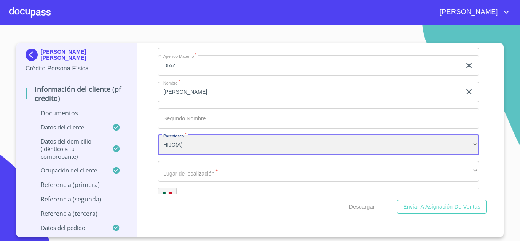
scroll to position [2579, 0]
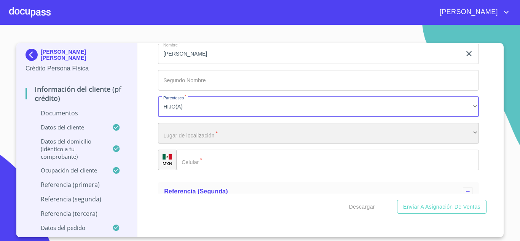
click at [182, 129] on div "​" at bounding box center [318, 133] width 321 height 21
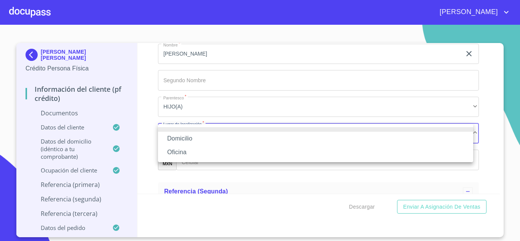
click at [174, 141] on li "Domicilio" at bounding box center [315, 139] width 315 height 14
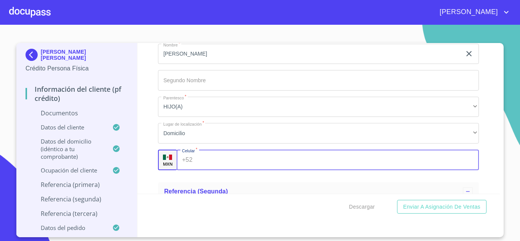
click at [198, 164] on input "Documento de identificación.   *" at bounding box center [338, 160] width 284 height 21
type input "[PHONE_NUMBER]"
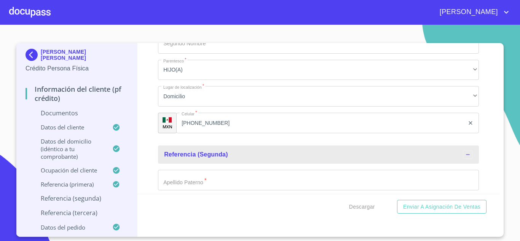
scroll to position [2624, 0]
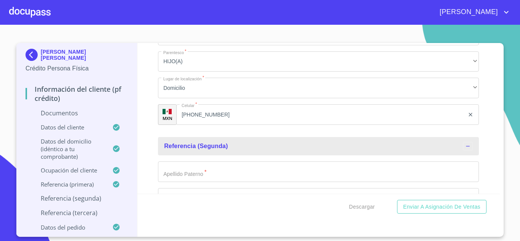
click at [200, 171] on input "Documento de identificación.   *" at bounding box center [318, 171] width 321 height 21
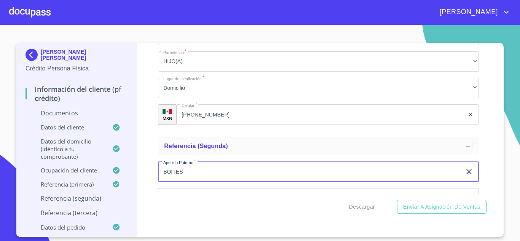
type input "BOITES"
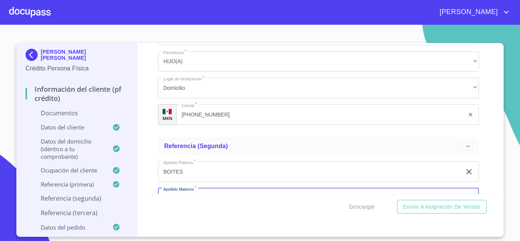
scroll to position [2639, 0]
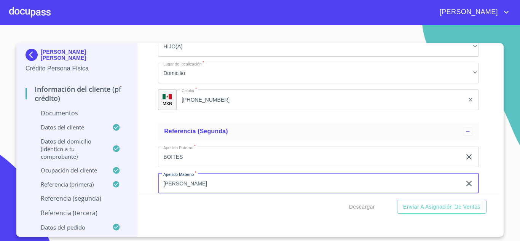
type input "[PERSON_NAME]"
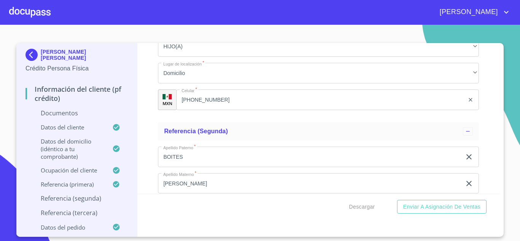
scroll to position [2730, 0]
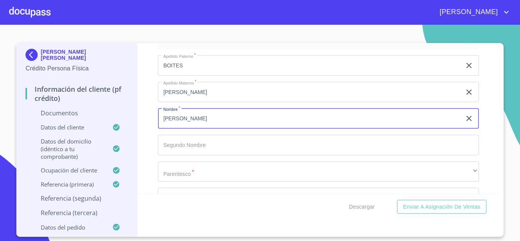
type input "[PERSON_NAME]"
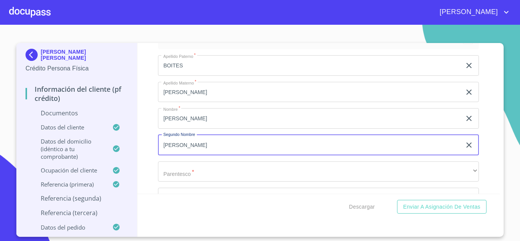
type input "[PERSON_NAME]"
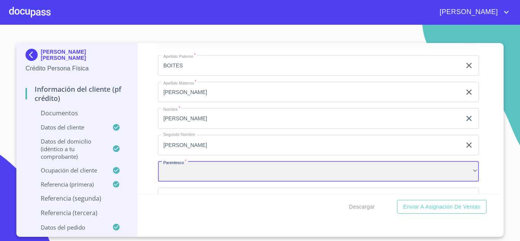
click at [171, 173] on div "​" at bounding box center [318, 171] width 321 height 21
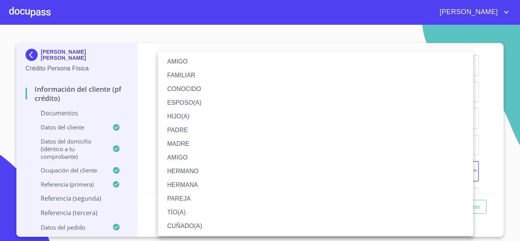
click at [182, 62] on li "AMIGO" at bounding box center [315, 62] width 315 height 14
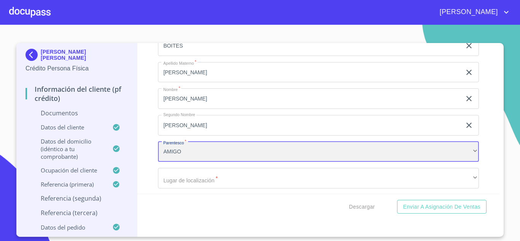
scroll to position [2768, 0]
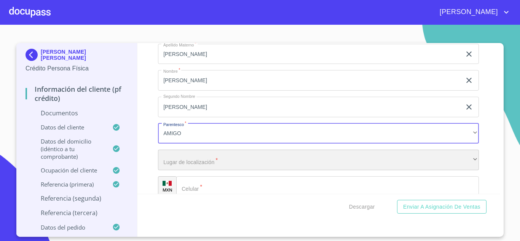
click at [186, 163] on div "​" at bounding box center [318, 160] width 321 height 21
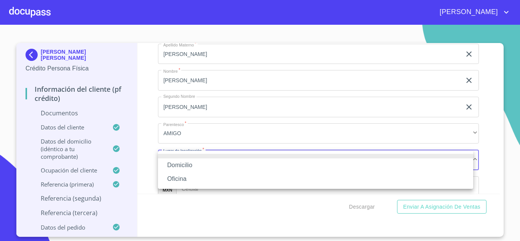
click at [186, 162] on li "Domicilio" at bounding box center [315, 165] width 315 height 14
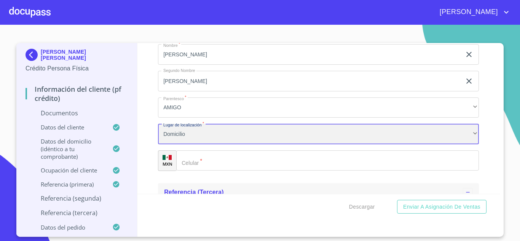
scroll to position [2806, 0]
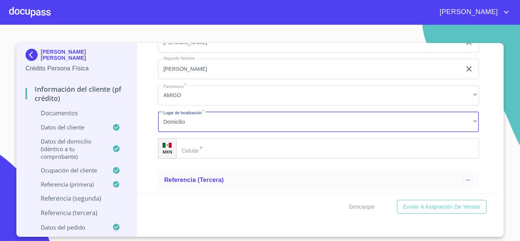
click at [198, 153] on input "Documento de identificación.   *" at bounding box center [327, 148] width 303 height 21
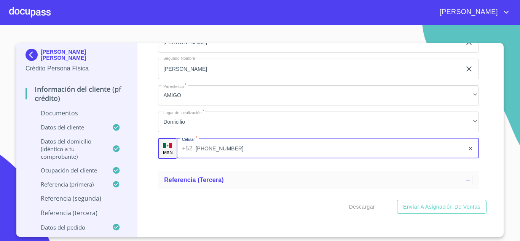
type input "[PHONE_NUMBER]"
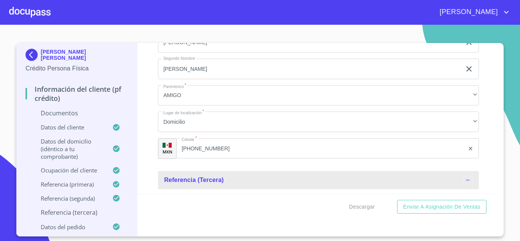
scroll to position [2893, 0]
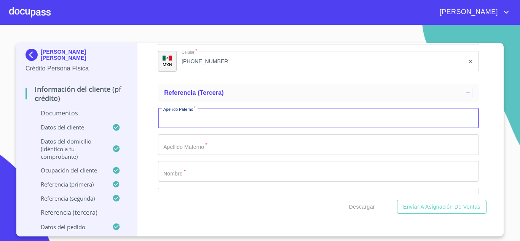
click at [169, 122] on input "Documento de identificación.   *" at bounding box center [318, 118] width 321 height 21
type input "[PERSON_NAME]"
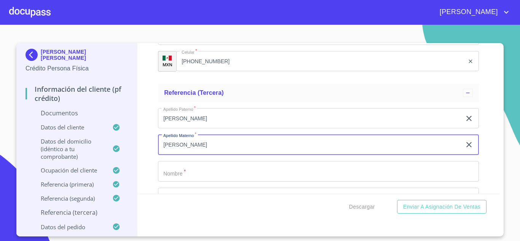
type input "[PERSON_NAME]"
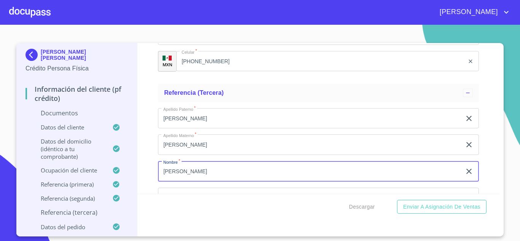
type input "[PERSON_NAME]"
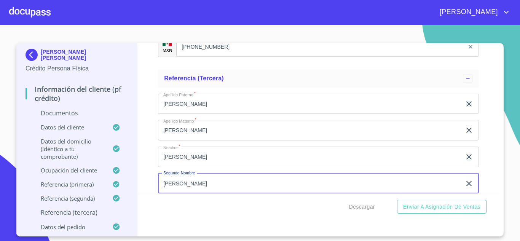
type input "[PERSON_NAME]"
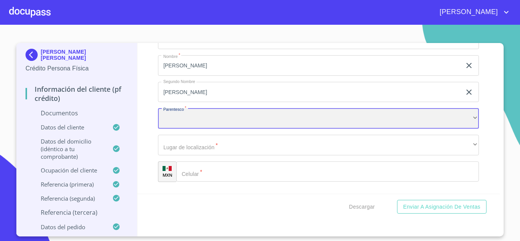
click at [183, 115] on div "​" at bounding box center [318, 118] width 321 height 21
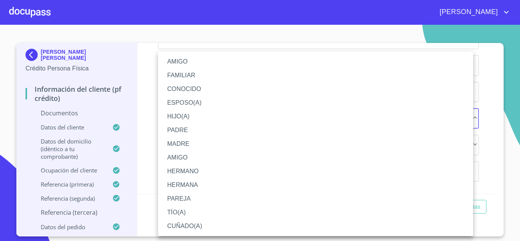
drag, startPoint x: 182, startPoint y: 57, endPoint x: 187, endPoint y: 63, distance: 7.6
click at [182, 59] on li "AMIGO" at bounding box center [315, 62] width 315 height 14
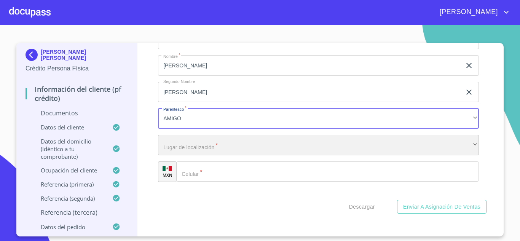
click at [183, 151] on div "​" at bounding box center [318, 145] width 321 height 21
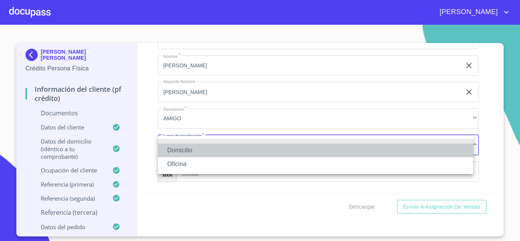
drag, startPoint x: 179, startPoint y: 151, endPoint x: 203, endPoint y: 155, distance: 23.9
click at [179, 152] on li "Domicilio" at bounding box center [315, 151] width 315 height 14
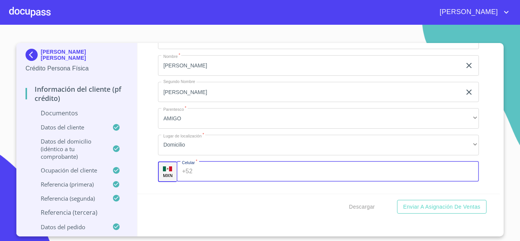
drag, startPoint x: 212, startPoint y: 180, endPoint x: 216, endPoint y: 171, distance: 9.2
click at [212, 180] on input "Documento de identificación.   *" at bounding box center [338, 171] width 284 height 21
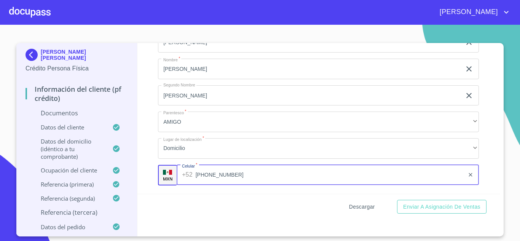
scroll to position [3037, 0]
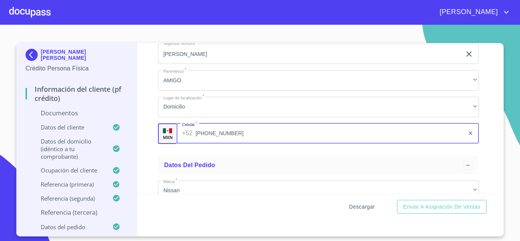
type input "[PHONE_NUMBER]"
click at [361, 205] on span "Descargar" at bounding box center [362, 207] width 26 height 10
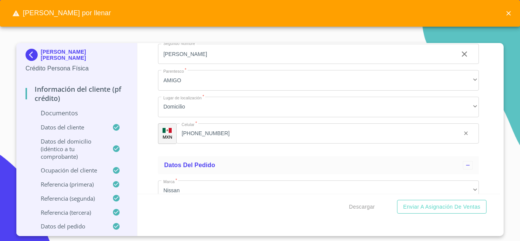
click at [511, 15] on icon "close" at bounding box center [509, 14] width 8 height 8
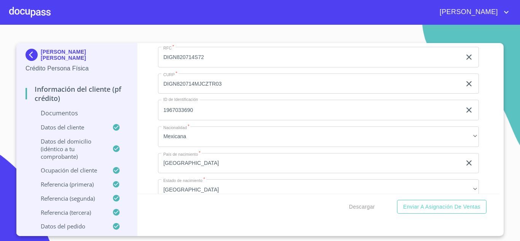
scroll to position [2118, 0]
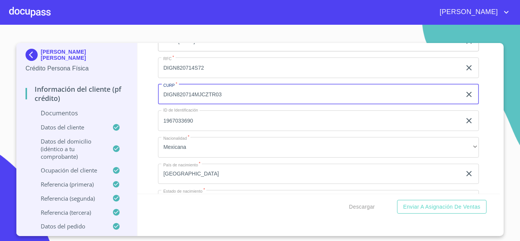
click at [219, 101] on input "DIGN820714MJCZTR03" at bounding box center [310, 94] width 304 height 21
click at [218, 101] on input "DIGN820714MJCZTR03" at bounding box center [310, 94] width 304 height 21
click at [219, 100] on input "DIGN820714MJCZTR03" at bounding box center [310, 94] width 304 height 21
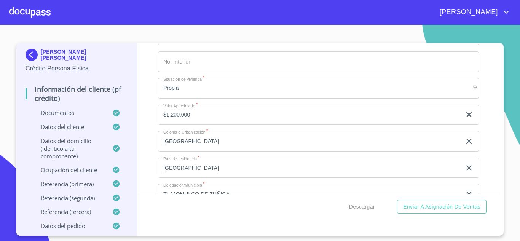
scroll to position [2728, 0]
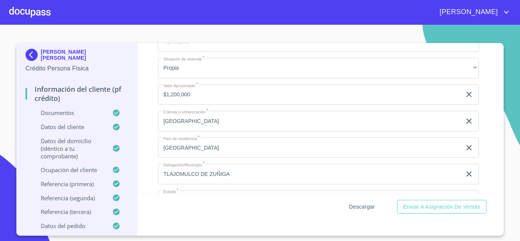
click at [355, 208] on span "Descargar" at bounding box center [362, 207] width 26 height 10
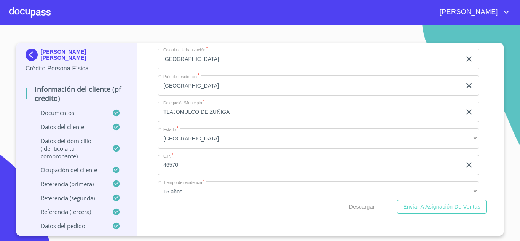
scroll to position [2842, 0]
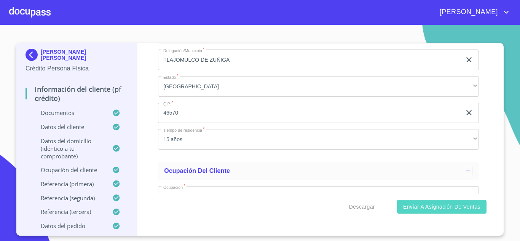
click at [420, 209] on span "Enviar a Asignación de Ventas" at bounding box center [441, 207] width 77 height 10
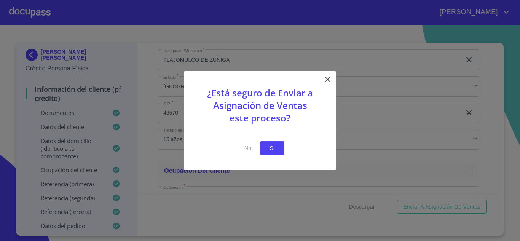
click at [275, 150] on span "Si" at bounding box center [272, 148] width 12 height 10
